Goal: Transaction & Acquisition: Purchase product/service

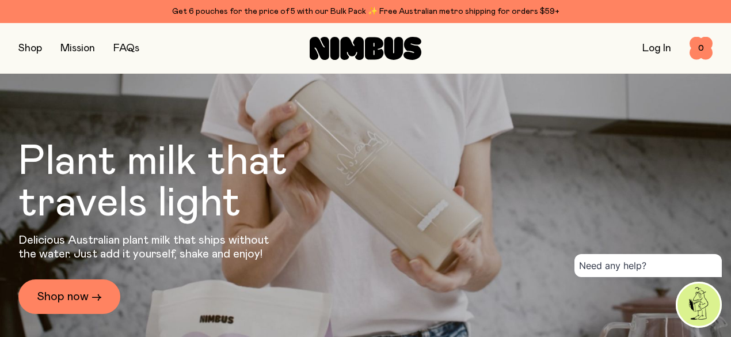
click at [647, 54] on link "Log In" at bounding box center [656, 48] width 29 height 10
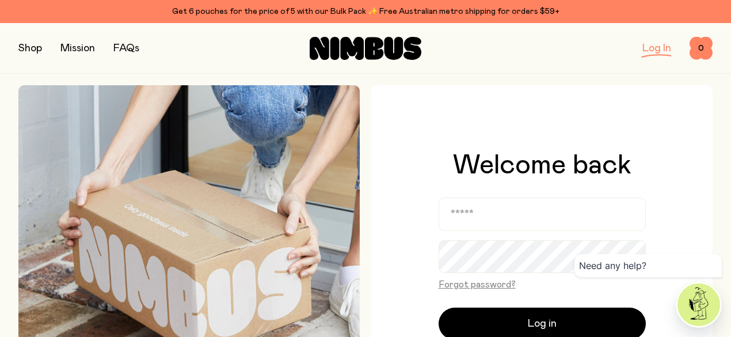
drag, startPoint x: 538, startPoint y: 196, endPoint x: 540, endPoint y: 202, distance: 6.4
click at [540, 202] on div "Welcome back Forgot password? Log in Don’t have an account? Sign up" at bounding box center [541, 255] width 207 height 209
click at [540, 217] on input "email" at bounding box center [541, 213] width 207 height 33
type input "**********"
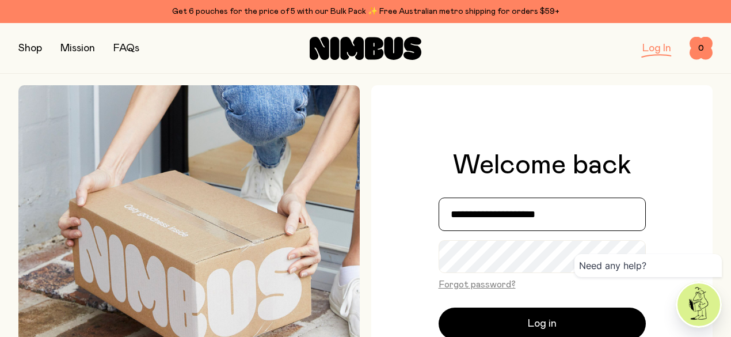
click at [558, 209] on input "**********" at bounding box center [541, 213] width 207 height 33
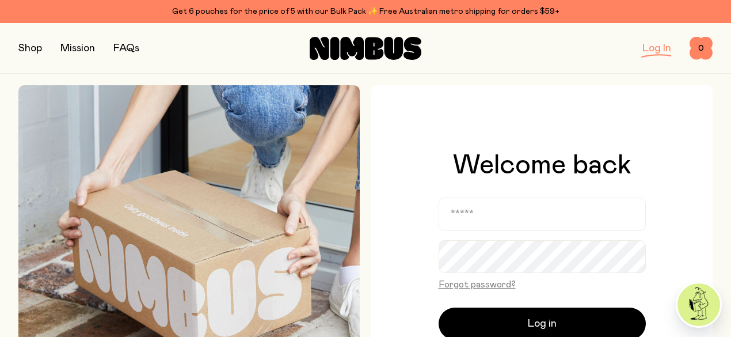
drag, startPoint x: 31, startPoint y: 54, endPoint x: 70, endPoint y: 74, distance: 44.3
click at [32, 55] on button "button" at bounding box center [30, 48] width 24 height 16
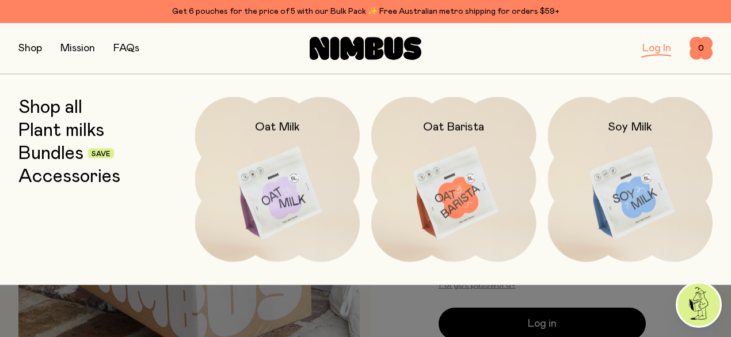
click at [625, 170] on img at bounding box center [630, 194] width 165 height 194
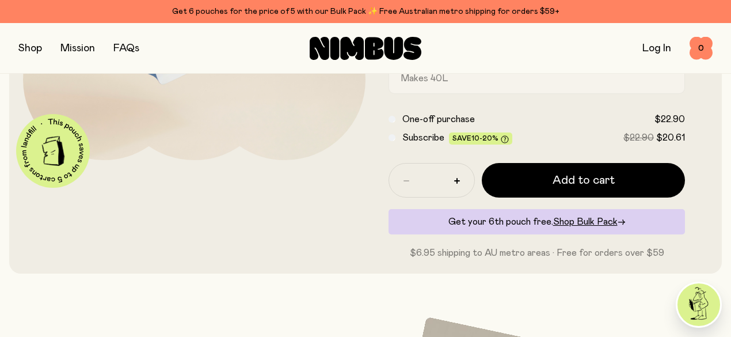
scroll to position [288, 0]
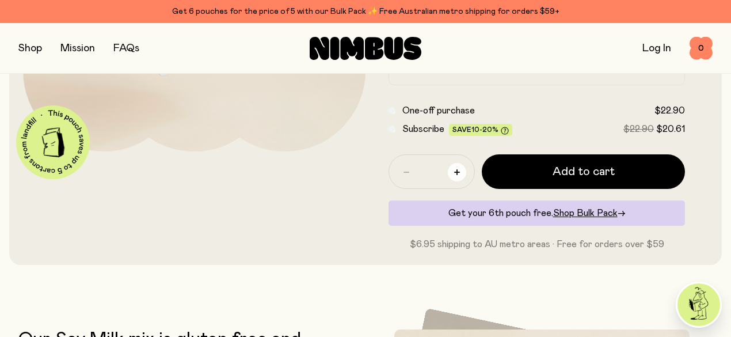
click at [460, 175] on icon "button" at bounding box center [457, 172] width 6 height 6
type input "*"
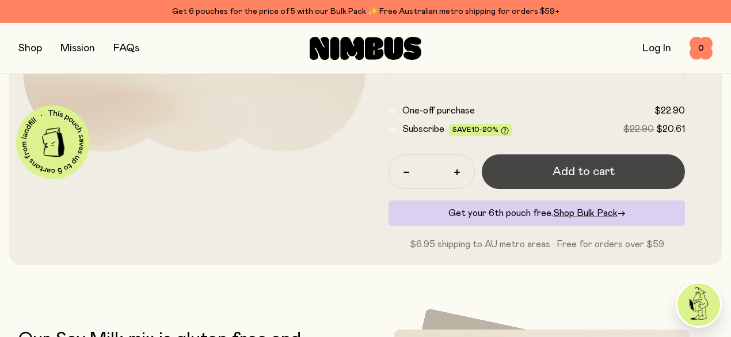
click at [587, 179] on span "Add to cart" at bounding box center [583, 171] width 62 height 16
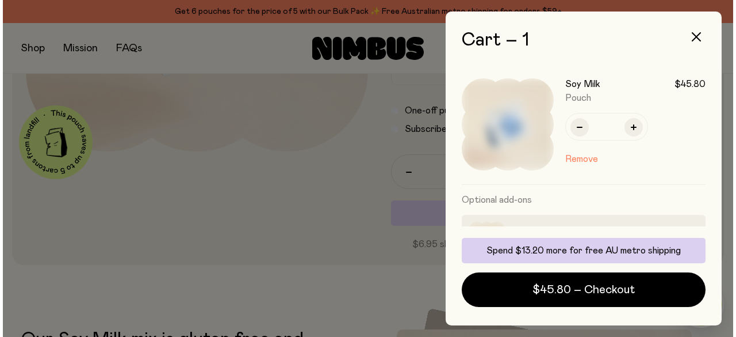
scroll to position [0, 0]
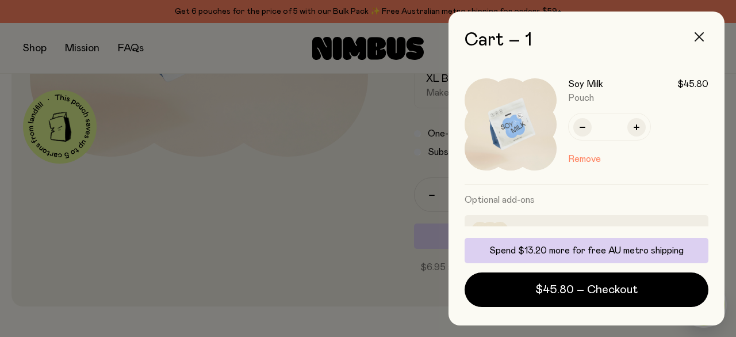
click at [701, 36] on icon "button" at bounding box center [699, 36] width 9 height 9
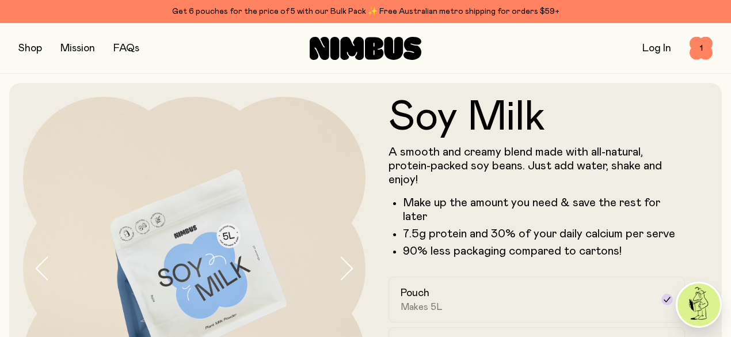
click at [36, 49] on button "button" at bounding box center [30, 48] width 24 height 16
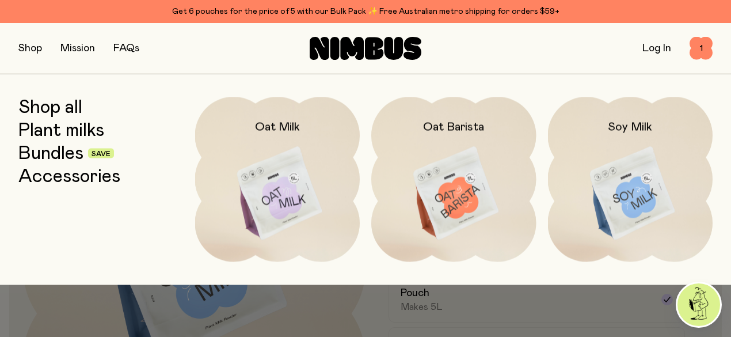
click at [85, 177] on link "Accessories" at bounding box center [69, 176] width 102 height 21
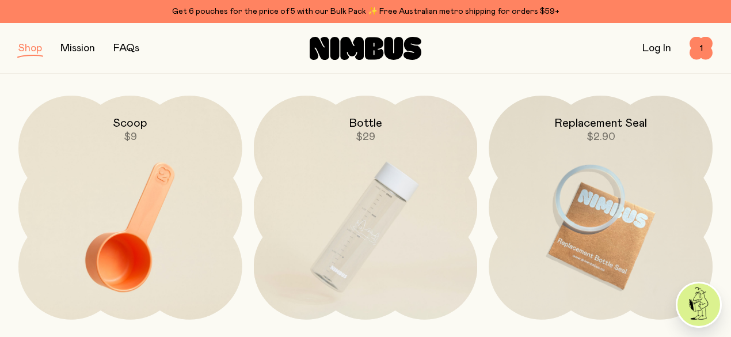
scroll to position [173, 0]
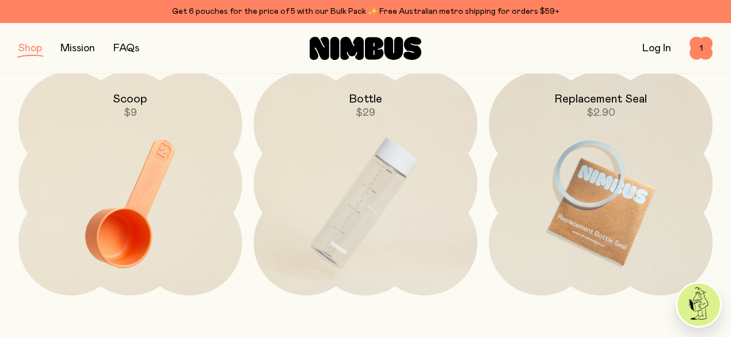
click at [345, 196] on img at bounding box center [366, 202] width 224 height 263
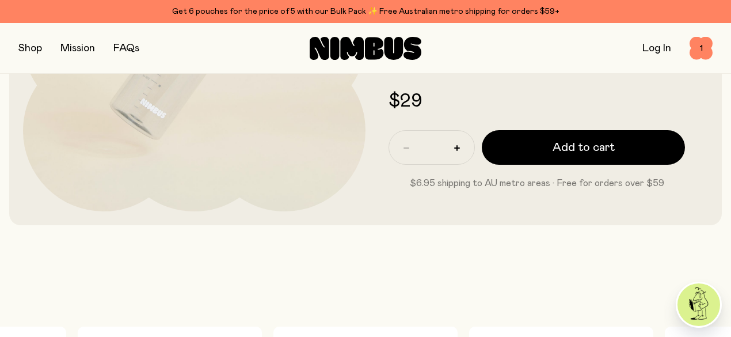
scroll to position [230, 0]
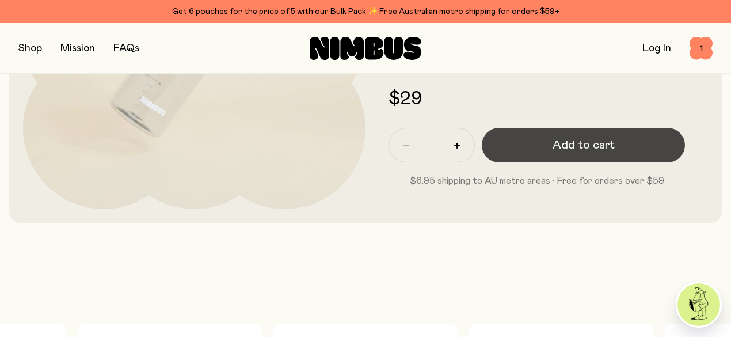
click at [588, 153] on span "Add to cart" at bounding box center [583, 145] width 62 height 16
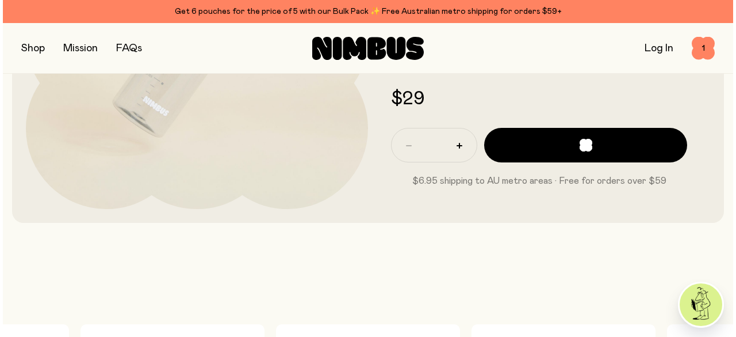
scroll to position [0, 0]
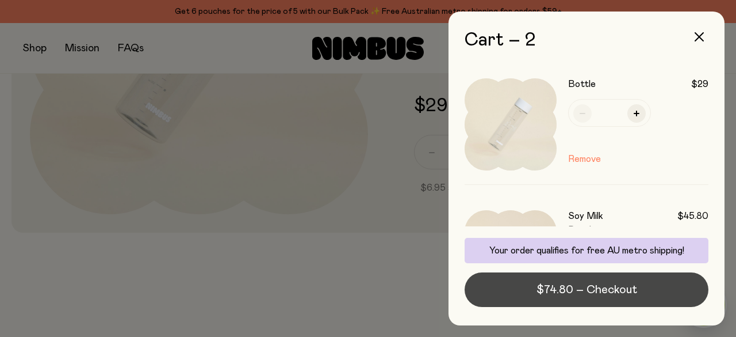
click at [595, 292] on span "$74.80 – Checkout" at bounding box center [587, 289] width 101 height 16
